Goal: Information Seeking & Learning: Learn about a topic

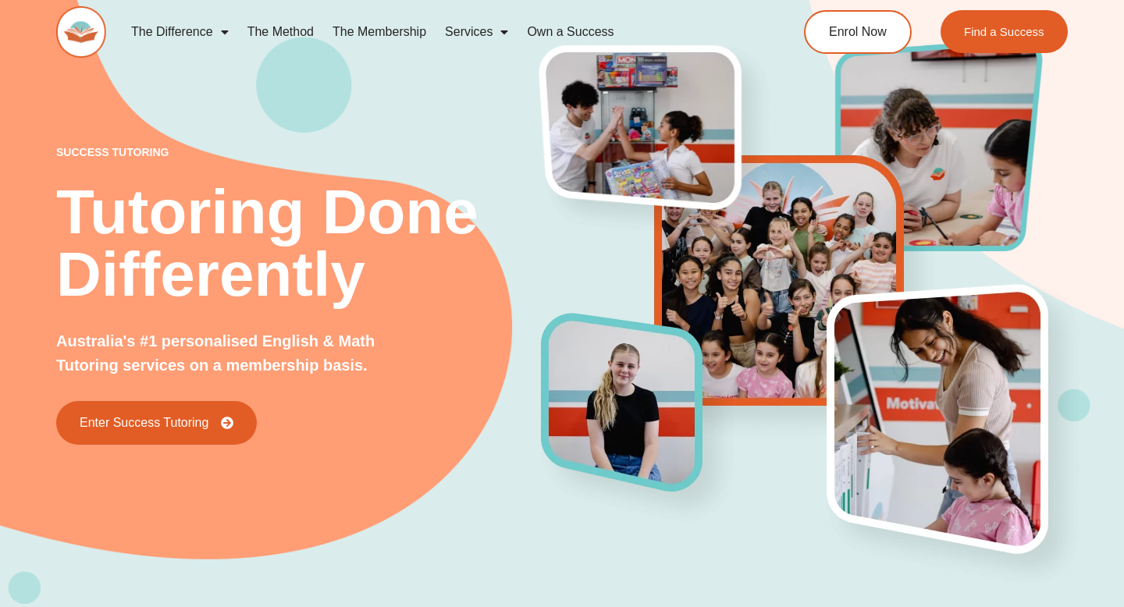
click at [493, 30] on span "Menu" at bounding box center [501, 32] width 16 height 28
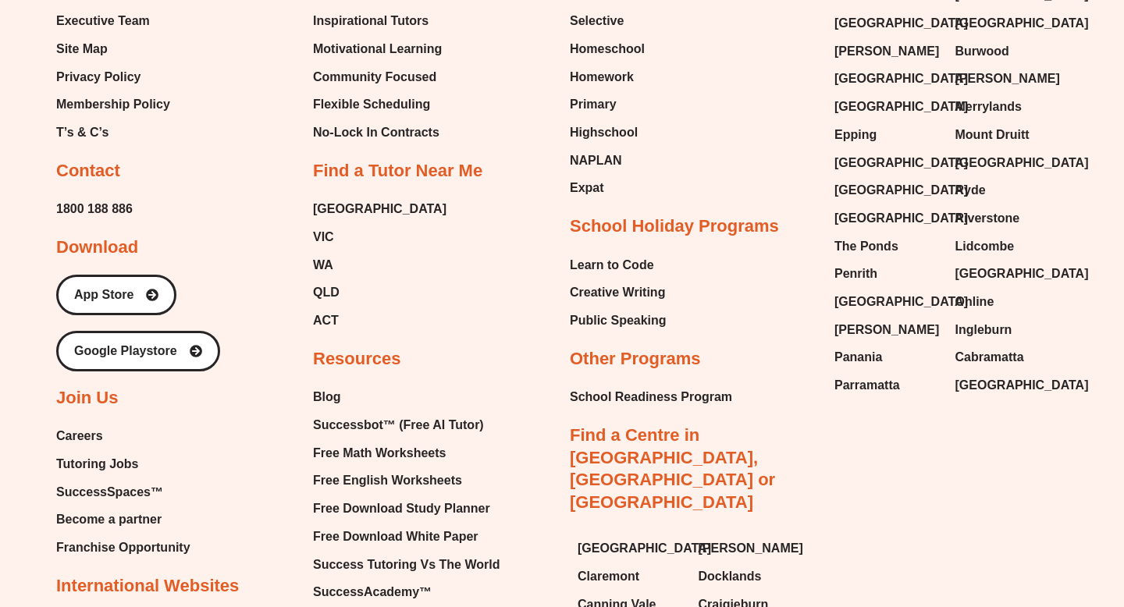
scroll to position [3236, 0]
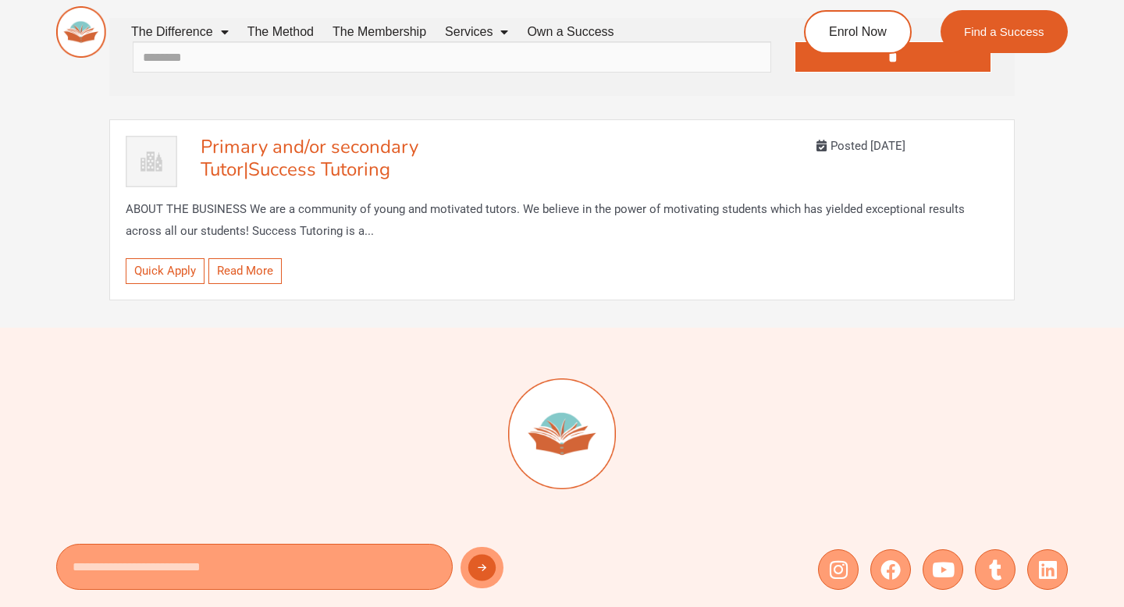
click at [339, 129] on div "Primary and/or secondary Tutor | Success Tutoring Posted 3 years ago ABOUT THE …" at bounding box center [562, 209] width 906 height 181
click at [330, 178] on span "Success Tutoring" at bounding box center [319, 169] width 142 height 25
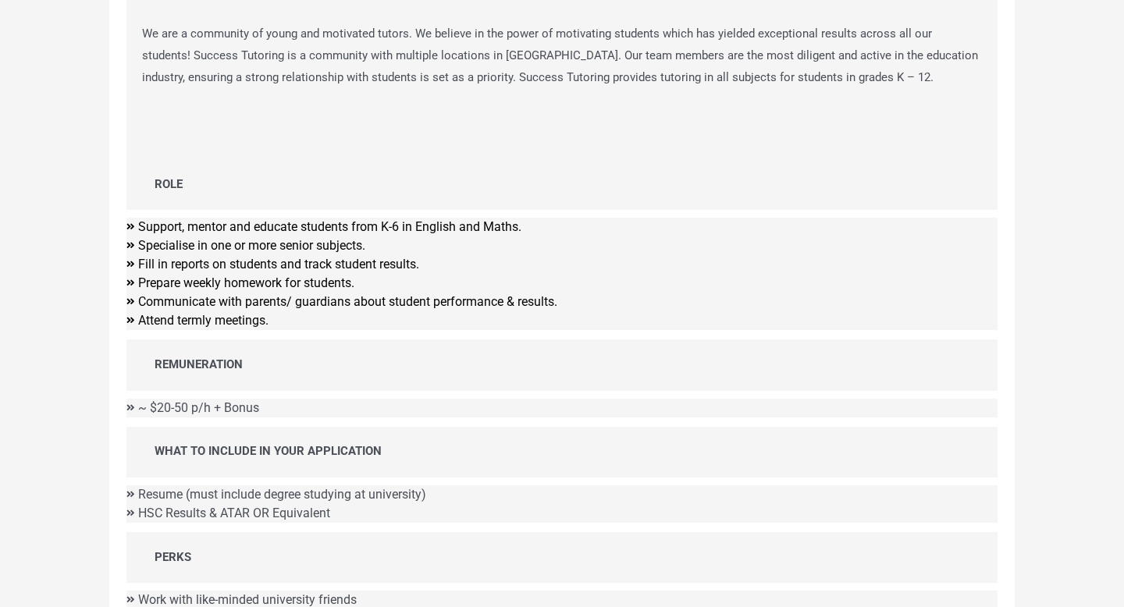
scroll to position [454, 0]
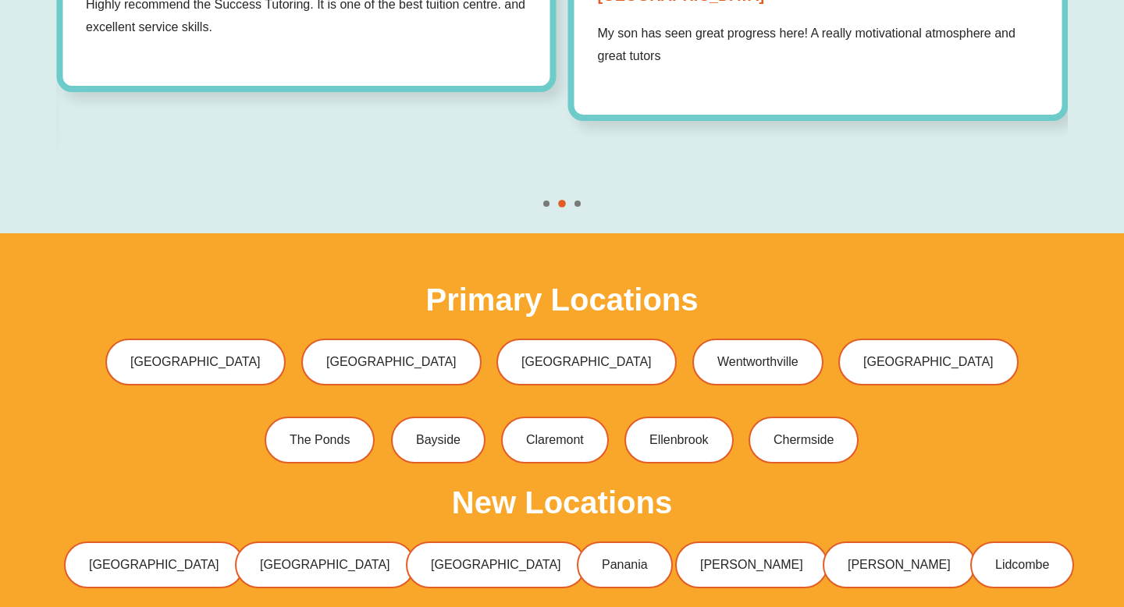
scroll to position [4574, 0]
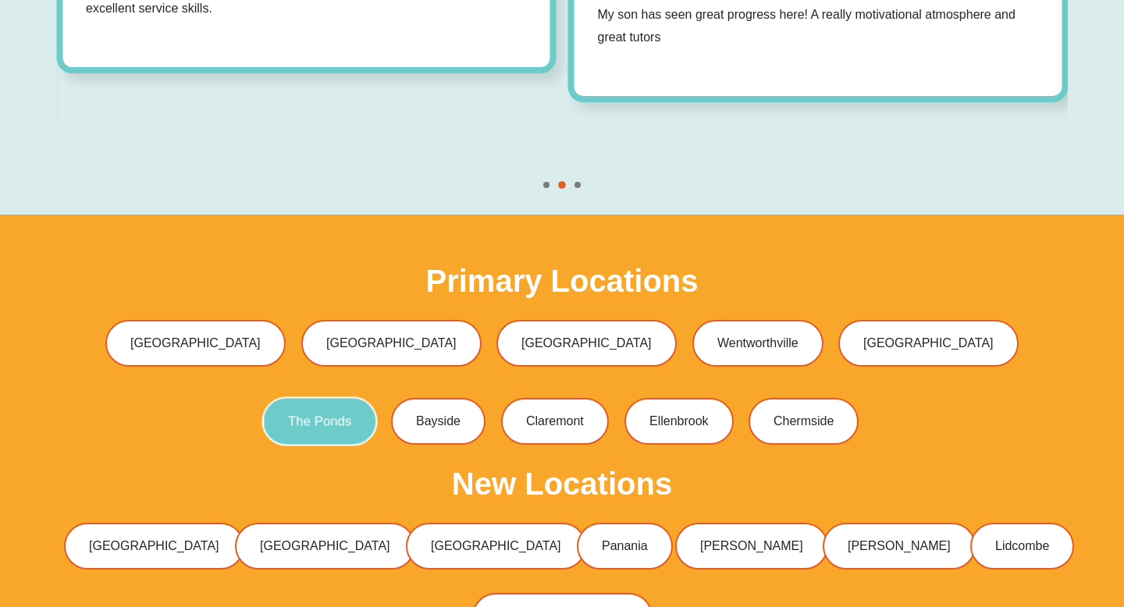
click at [337, 415] on span "The Ponds" at bounding box center [320, 421] width 63 height 13
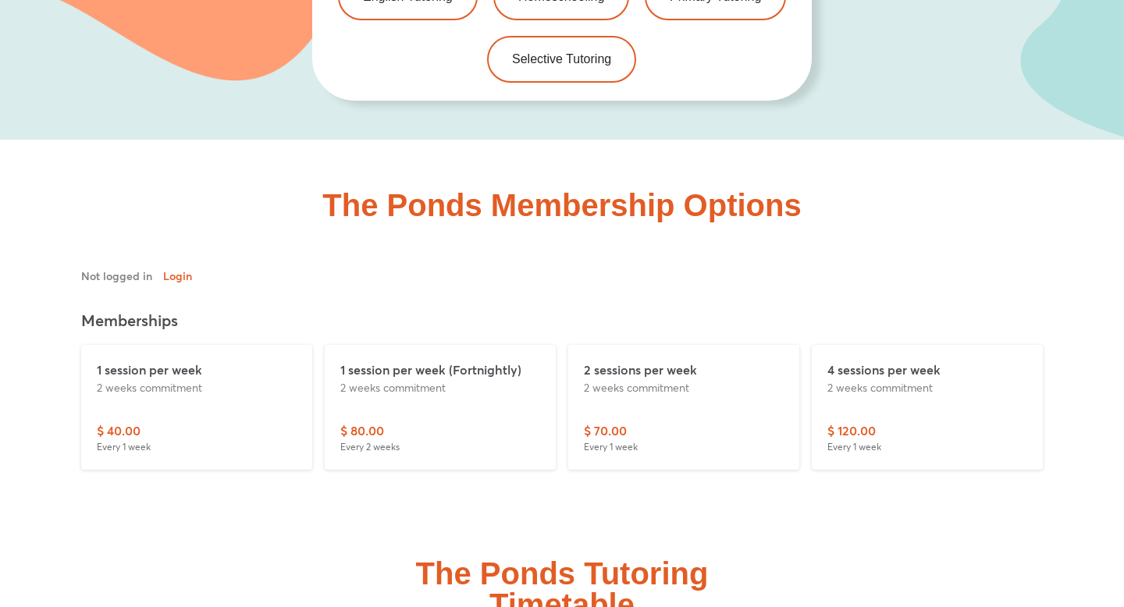
scroll to position [3432, 0]
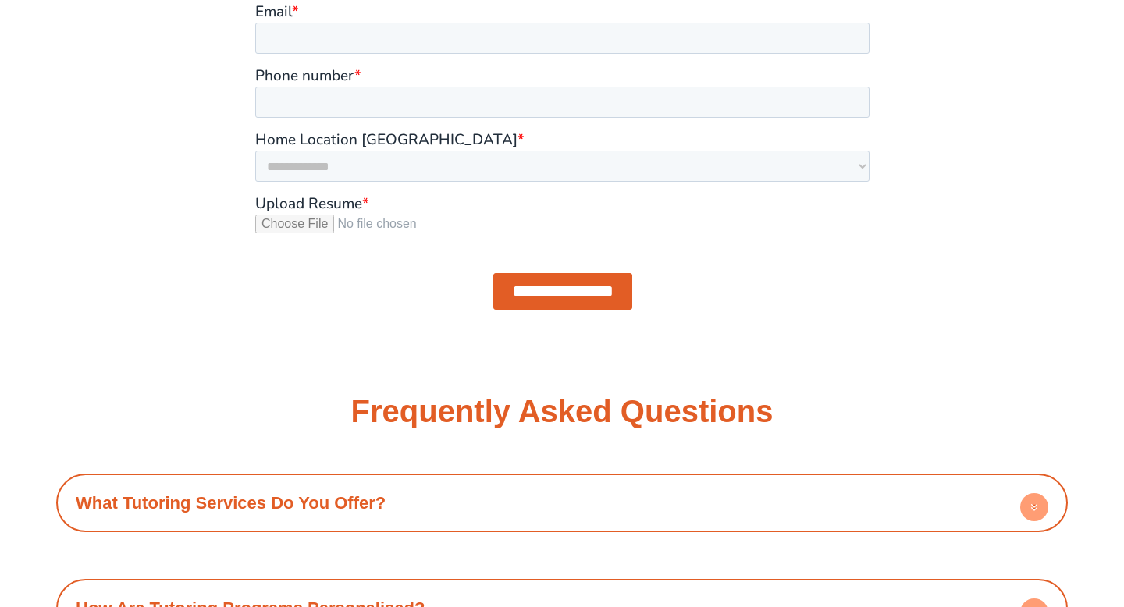
scroll to position [1448, 0]
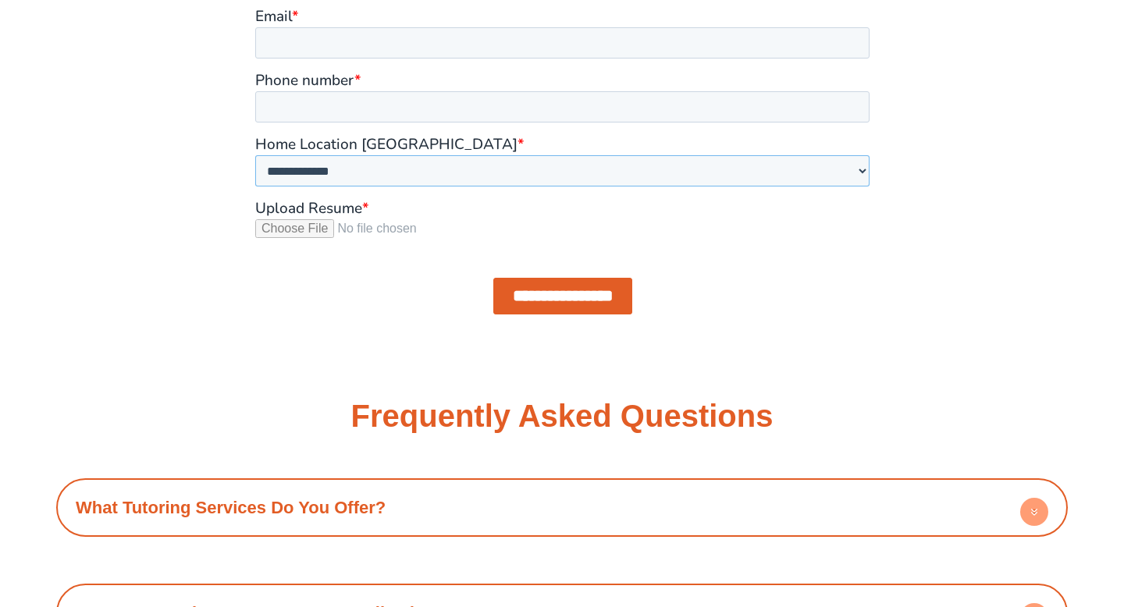
click at [639, 156] on select "**********" at bounding box center [562, 171] width 614 height 31
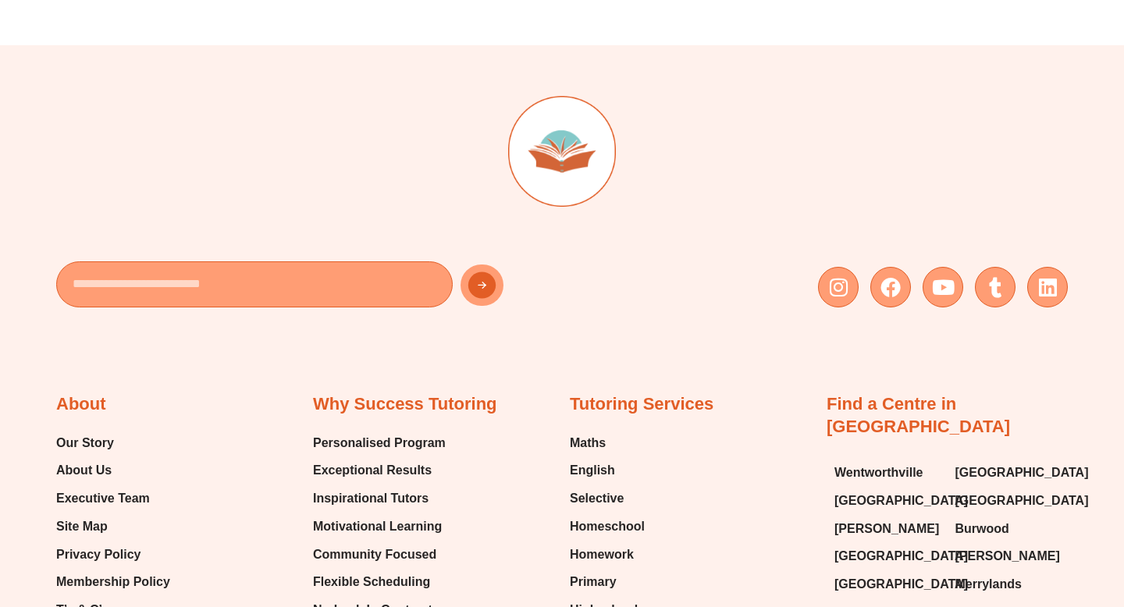
scroll to position [2743, 0]
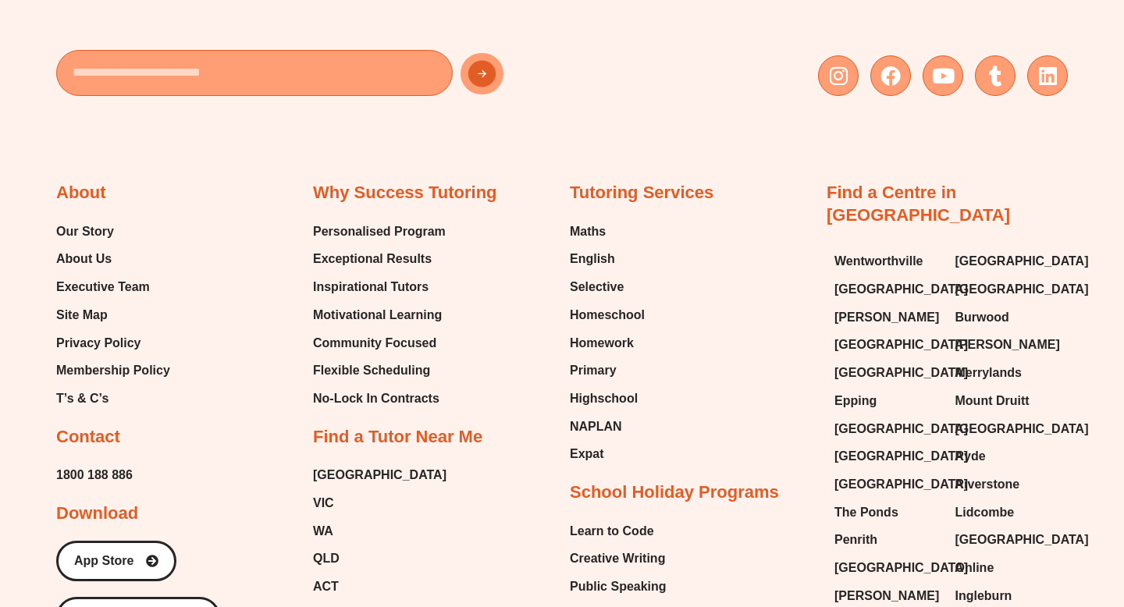
click at [540, 363] on div "Why Success Tutoring Personalised Program Exceptional Results Inspirational Tut…" at bounding box center [433, 540] width 241 height 717
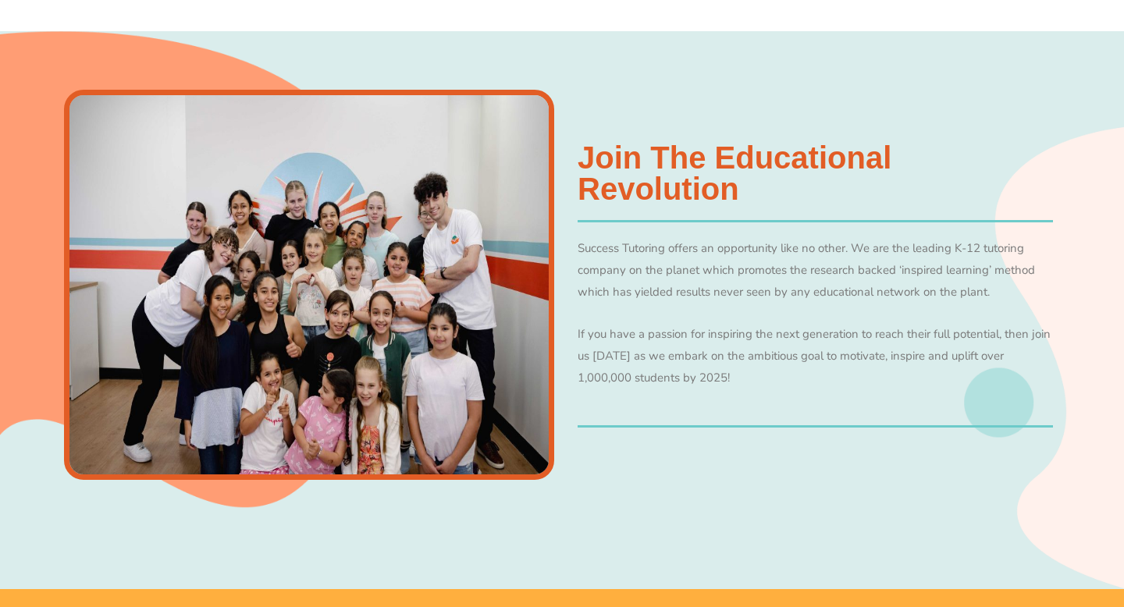
scroll to position [0, 0]
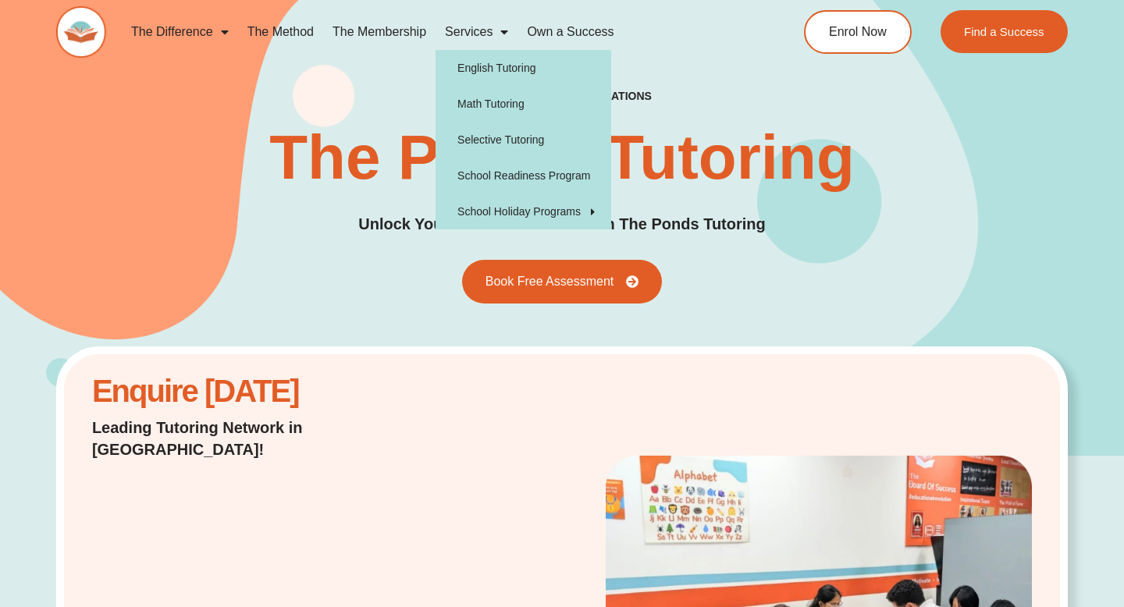
click at [472, 36] on link "Services" at bounding box center [477, 32] width 82 height 36
click at [488, 36] on link "Services" at bounding box center [477, 32] width 82 height 36
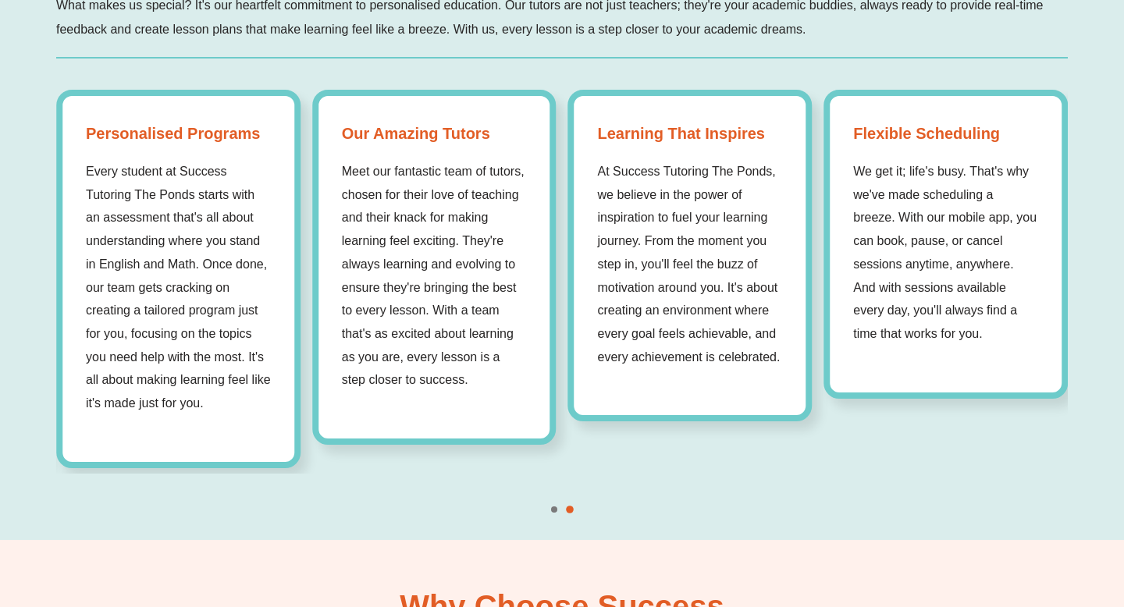
scroll to position [1298, 0]
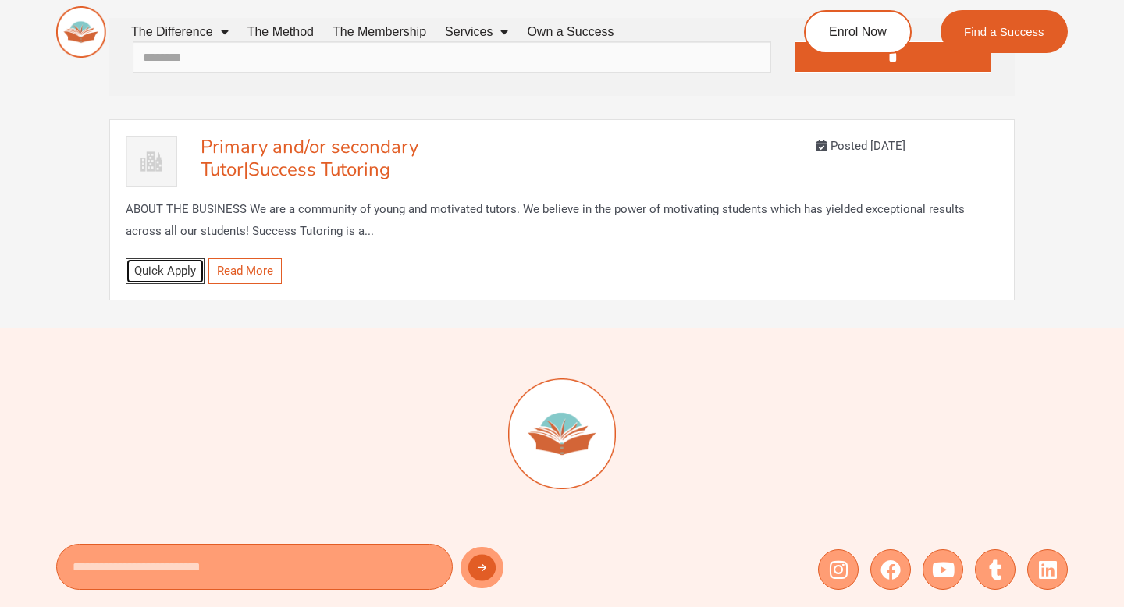
click at [141, 264] on link "Quick Apply" at bounding box center [165, 271] width 79 height 26
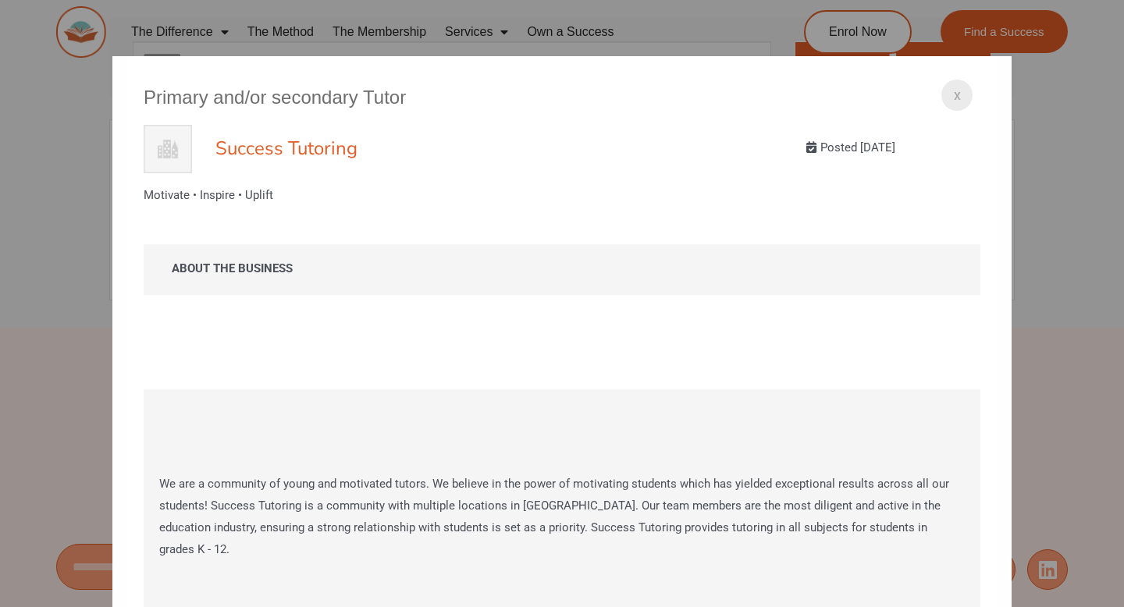
click at [16, 52] on div "x Primary and/or secondary Tutor Success Tutoring Posted [DATE] Motivate • Insp…" at bounding box center [562, 303] width 1124 height 607
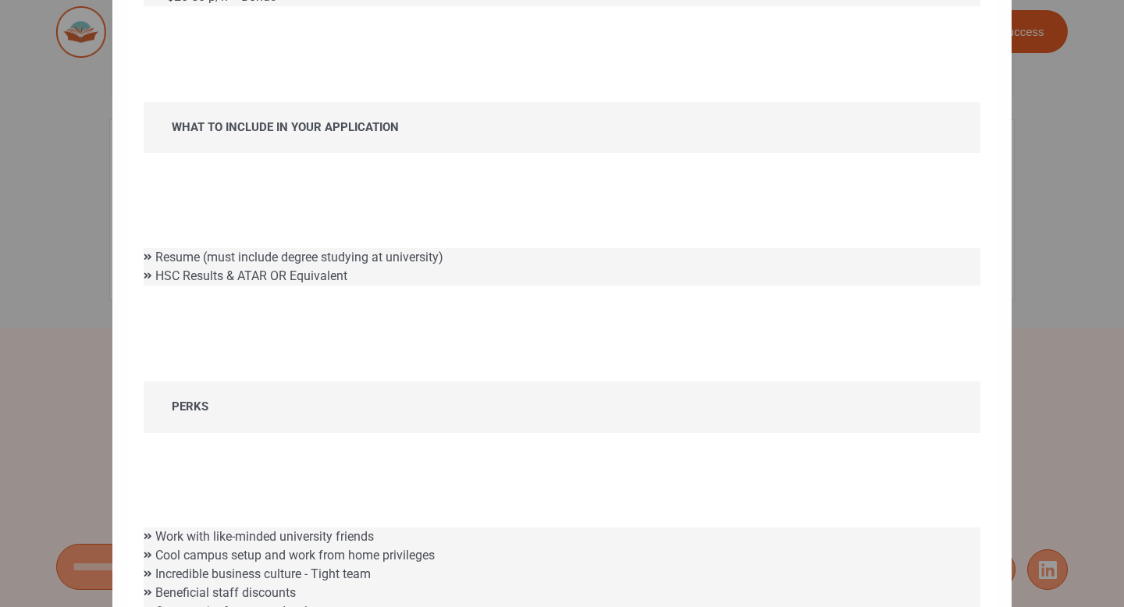
scroll to position [1252, 0]
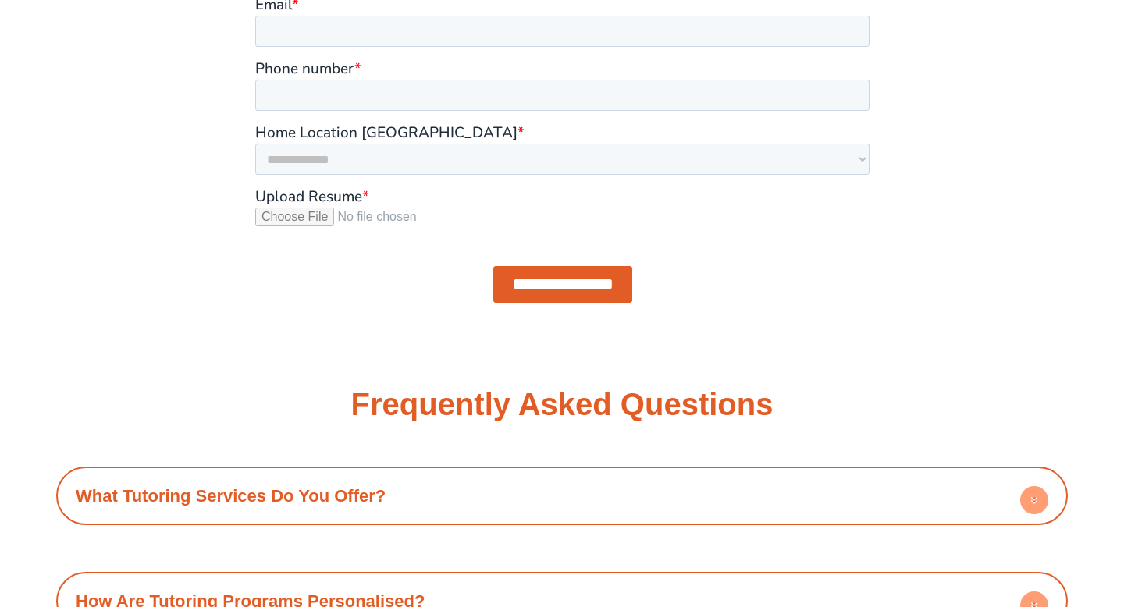
scroll to position [1929, 0]
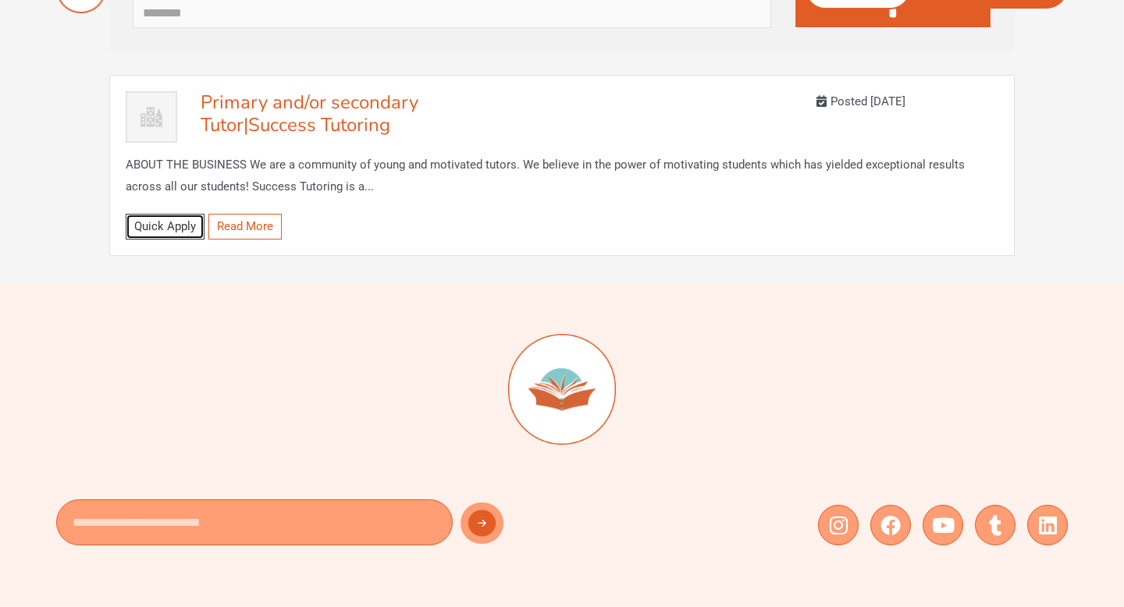
click at [172, 230] on link "Quick Apply" at bounding box center [165, 227] width 79 height 26
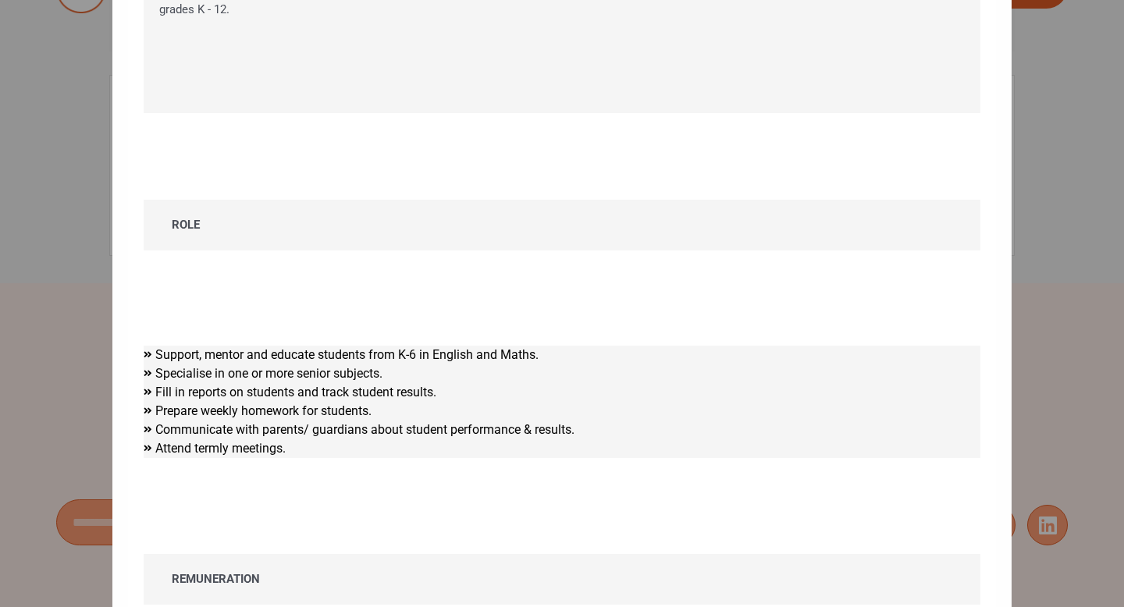
scroll to position [594, 0]
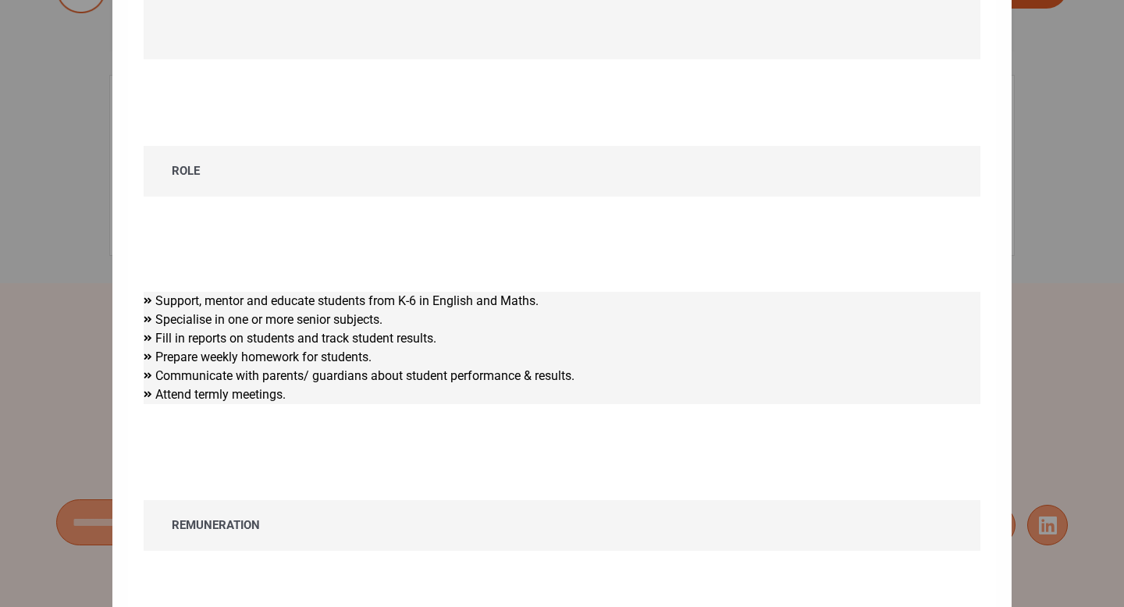
click at [1084, 273] on div "x Primary and/or secondary Tutor Success Tutoring Posted 3 years ago Motivate •…" at bounding box center [562, 303] width 1124 height 607
click at [961, 311] on li "Specialise in one or more senior subjects." at bounding box center [562, 320] width 837 height 19
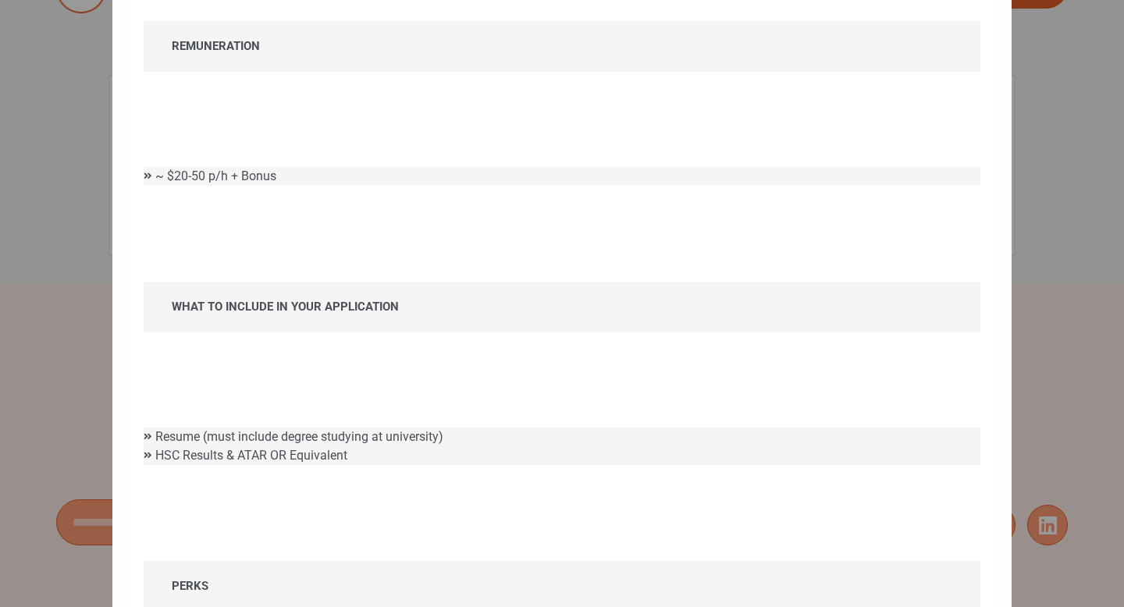
scroll to position [1237, 0]
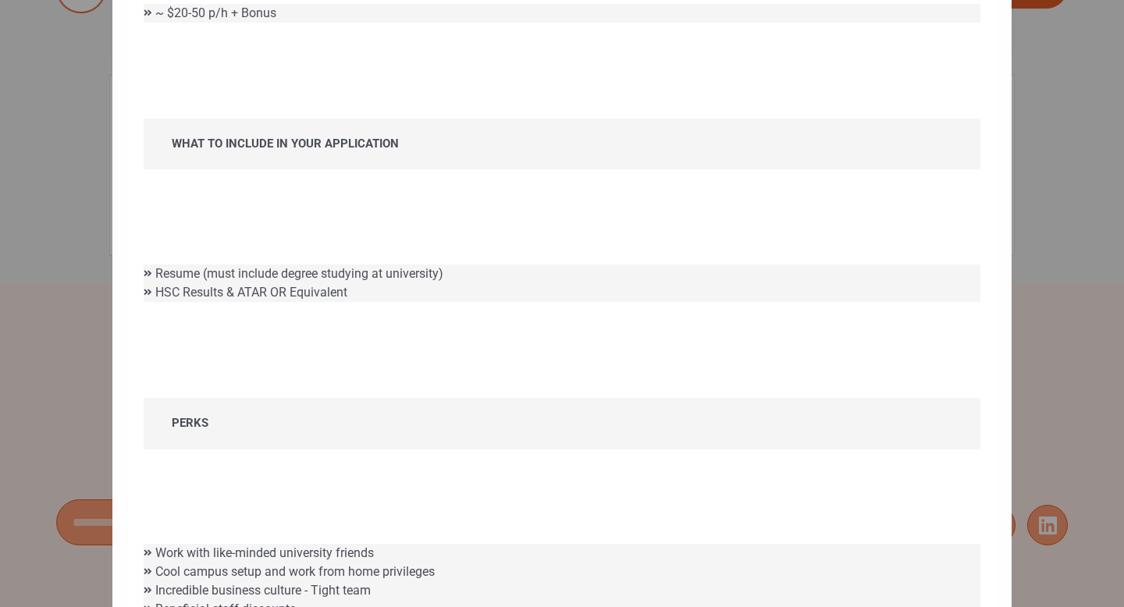
click at [1124, 254] on div "x Primary and/or secondary Tutor Success Tutoring Posted 3 years ago Motivate •…" at bounding box center [562, 303] width 1124 height 607
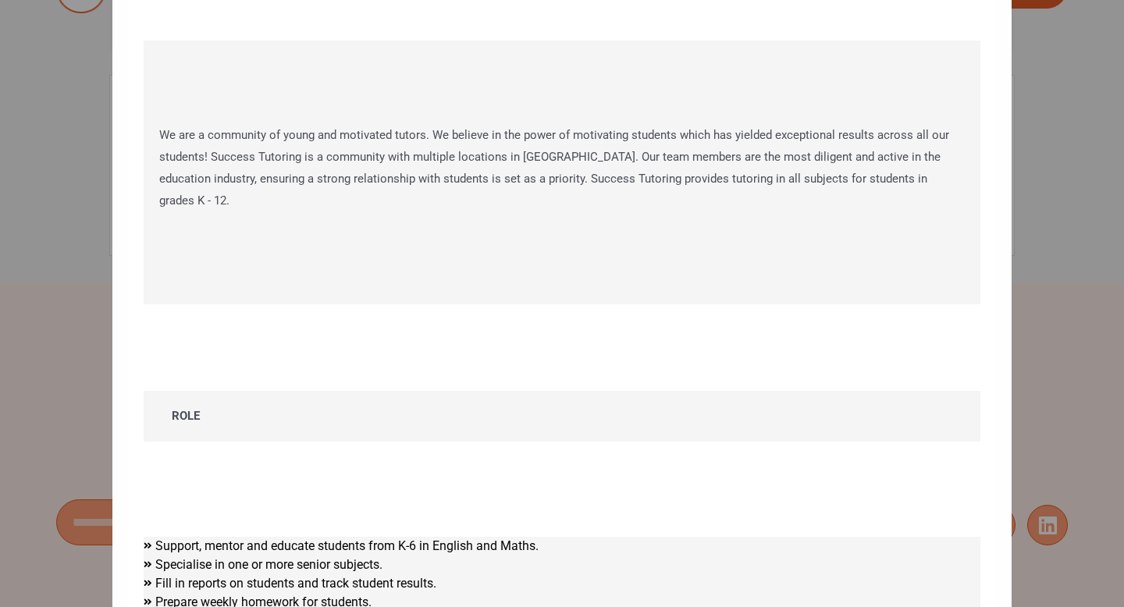
scroll to position [0, 0]
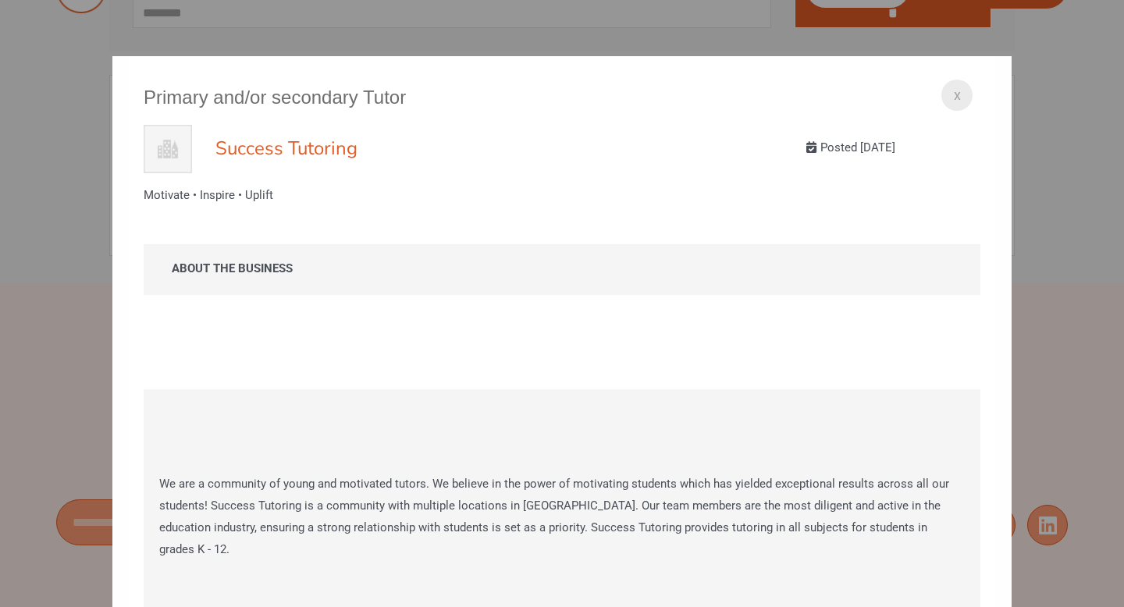
click at [978, 102] on h3 "Primary and/or secondary Tutor" at bounding box center [562, 97] width 837 height 24
click at [968, 102] on div "x" at bounding box center [957, 95] width 31 height 31
click at [939, 94] on h3 "Primary and/or secondary Tutor" at bounding box center [562, 97] width 837 height 24
click at [950, 94] on div "x" at bounding box center [957, 95] width 31 height 31
click at [957, 96] on span "x" at bounding box center [957, 95] width 7 height 26
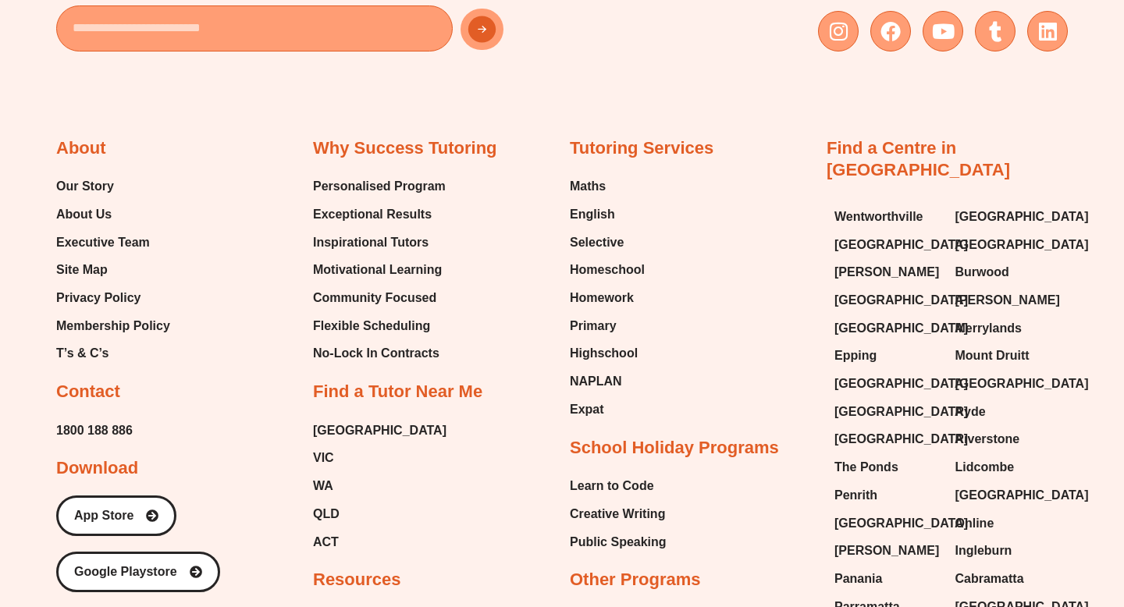
scroll to position [7916, 0]
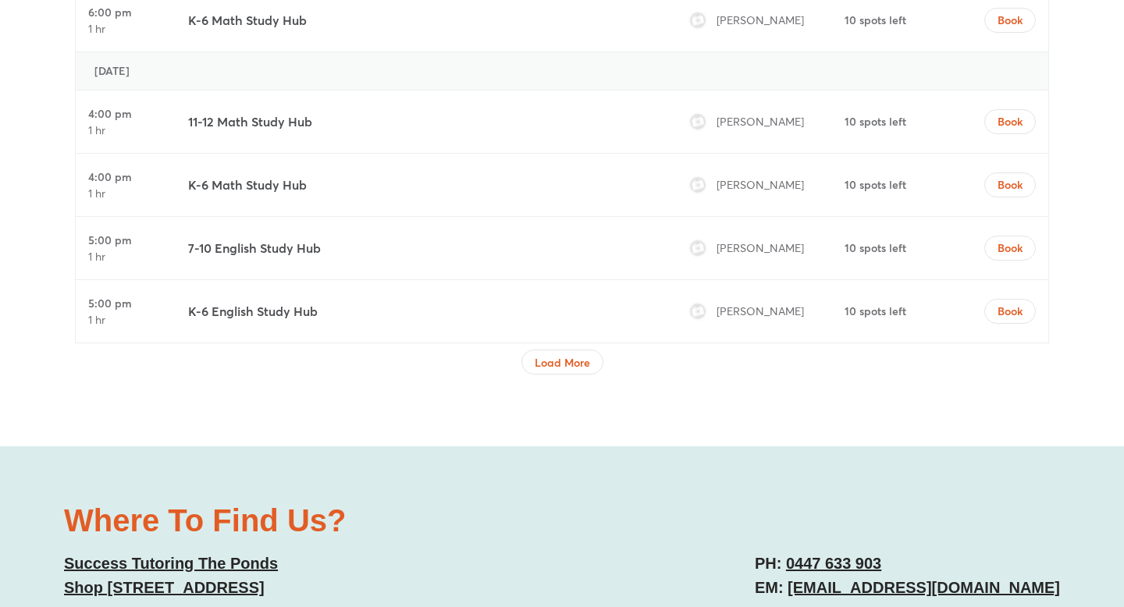
scroll to position [4971, 0]
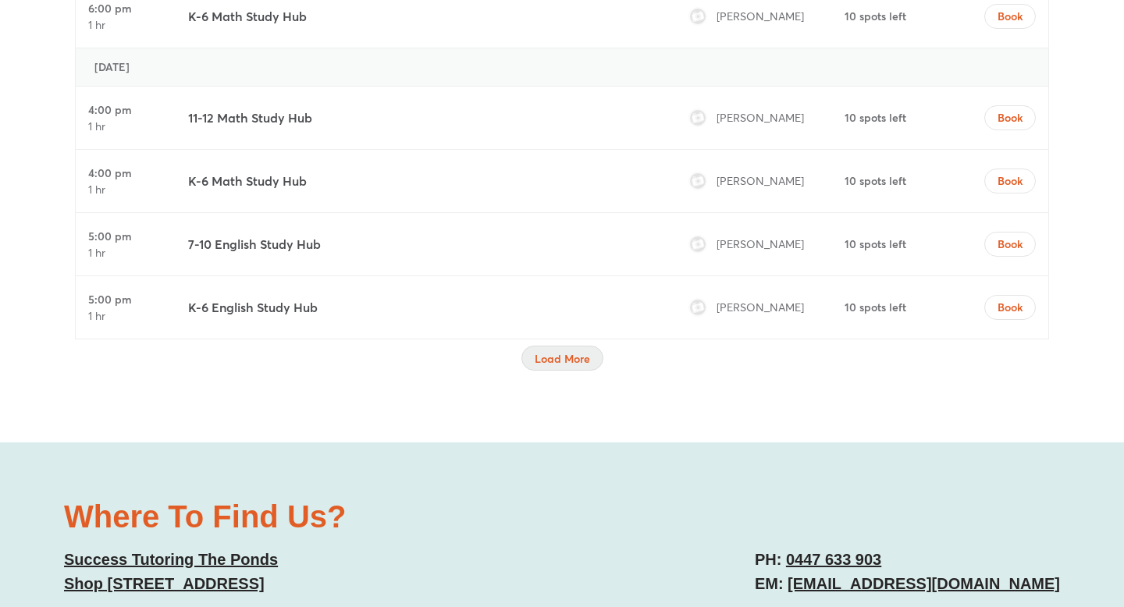
click at [559, 351] on span "Load More" at bounding box center [562, 359] width 55 height 16
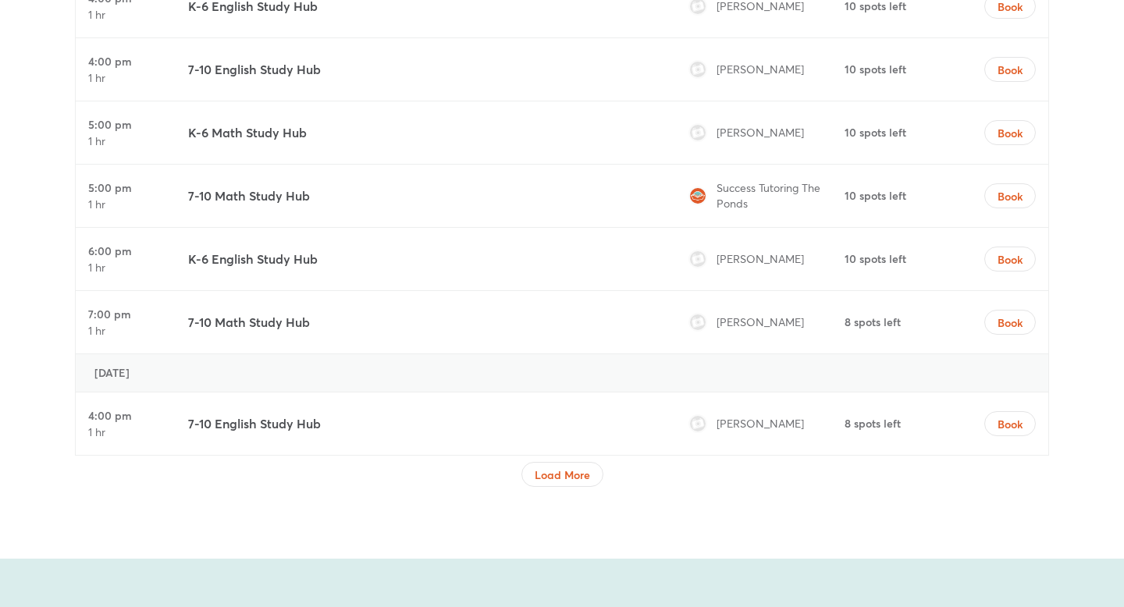
scroll to position [6300, 0]
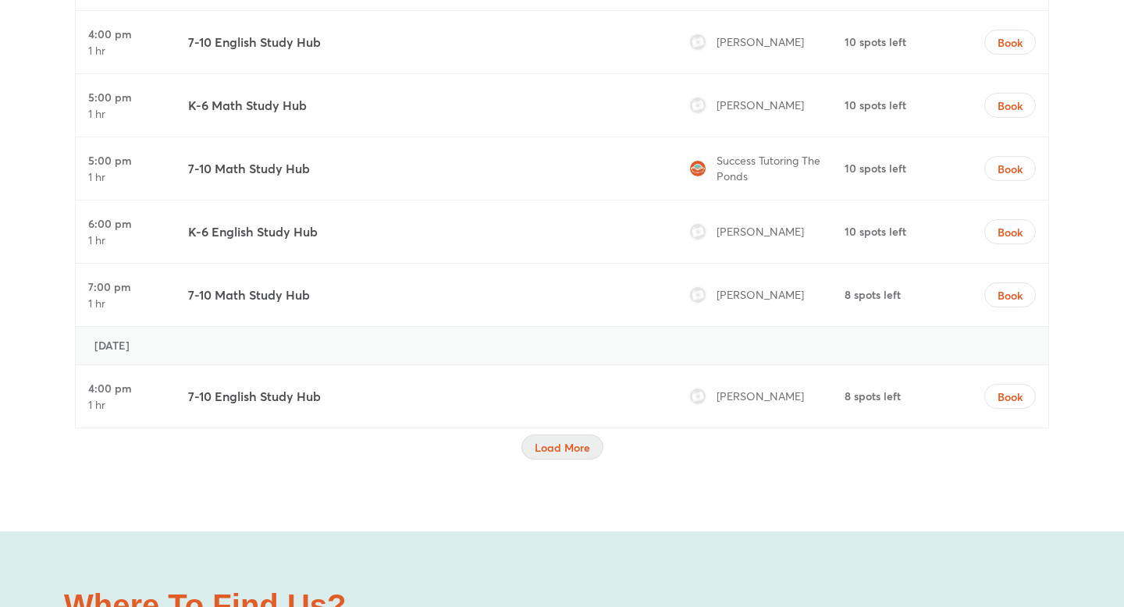
click at [573, 440] on span "Load More" at bounding box center [562, 448] width 55 height 16
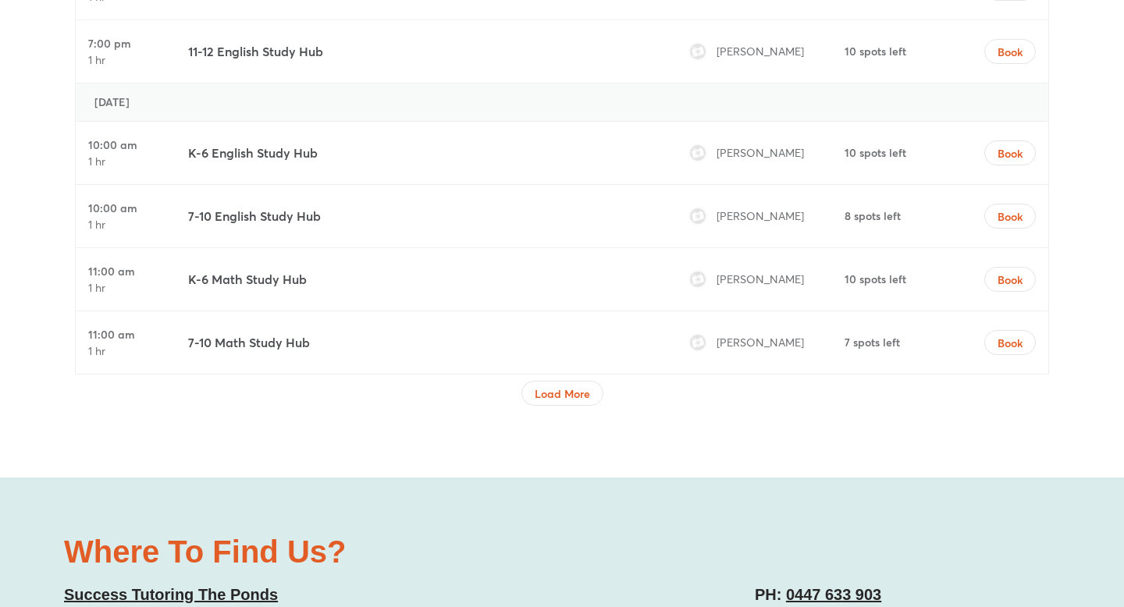
scroll to position [7733, 0]
